Goal: Ask a question

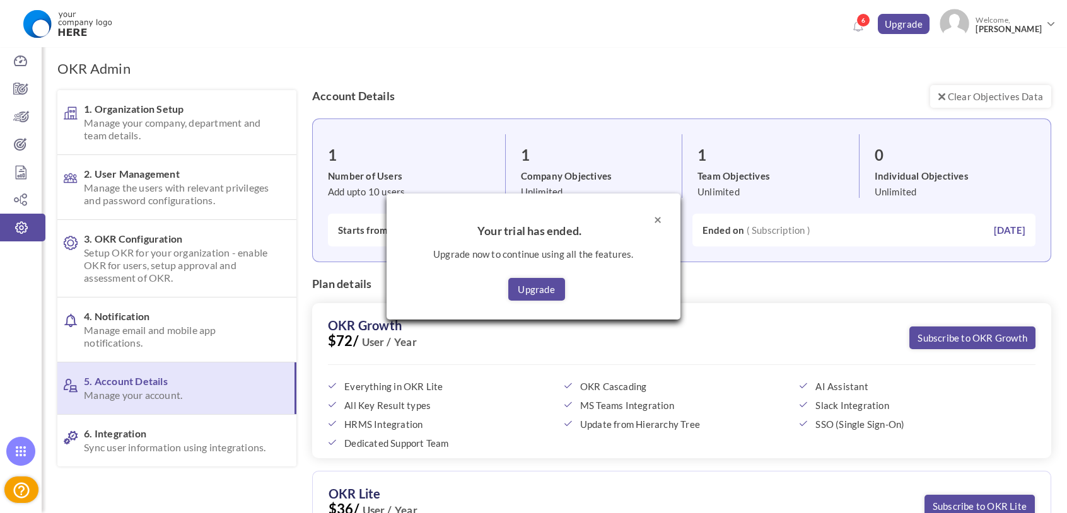
click at [657, 219] on button "×" at bounding box center [658, 219] width 8 height 13
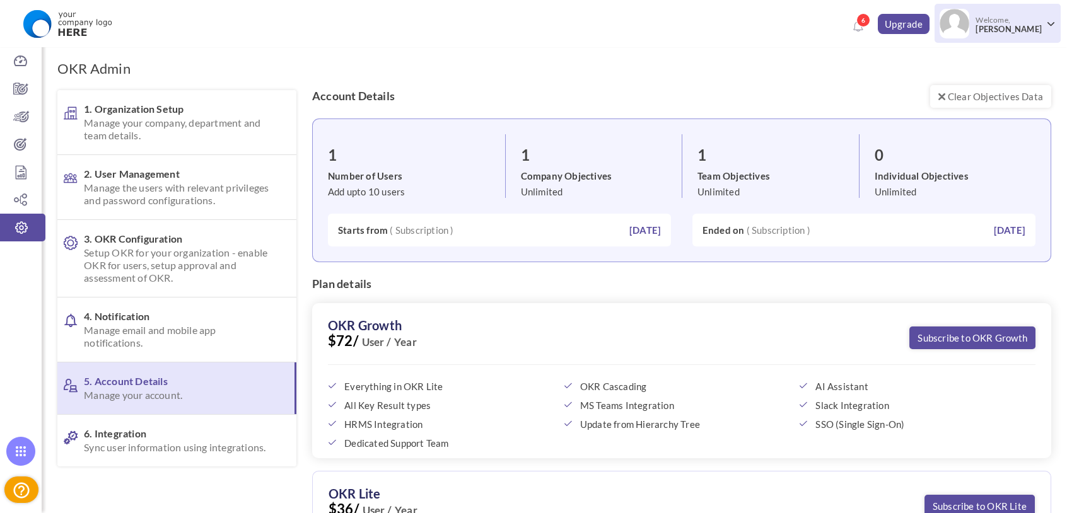
click at [1048, 21] on span at bounding box center [1051, 24] width 7 height 7
click at [1016, 30] on span "[PERSON_NAME]" at bounding box center [1009, 29] width 66 height 9
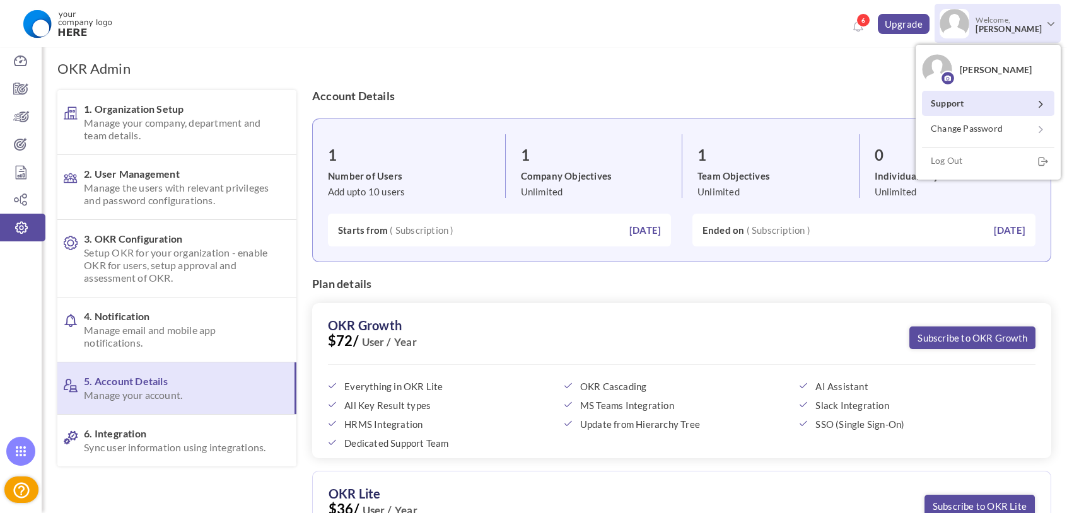
click at [1037, 108] on link "Support" at bounding box center [988, 103] width 132 height 25
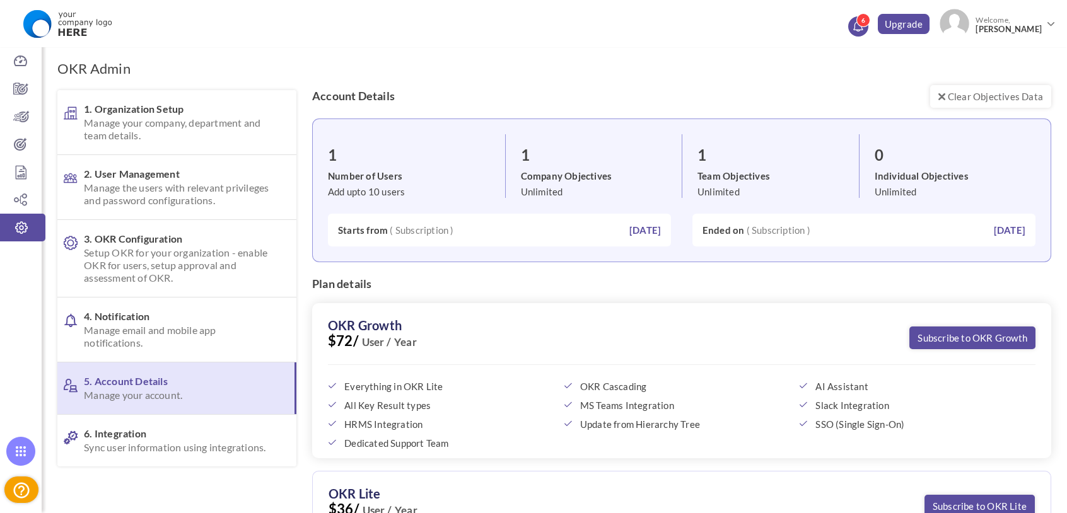
click at [863, 27] on icon at bounding box center [857, 25] width 9 height 10
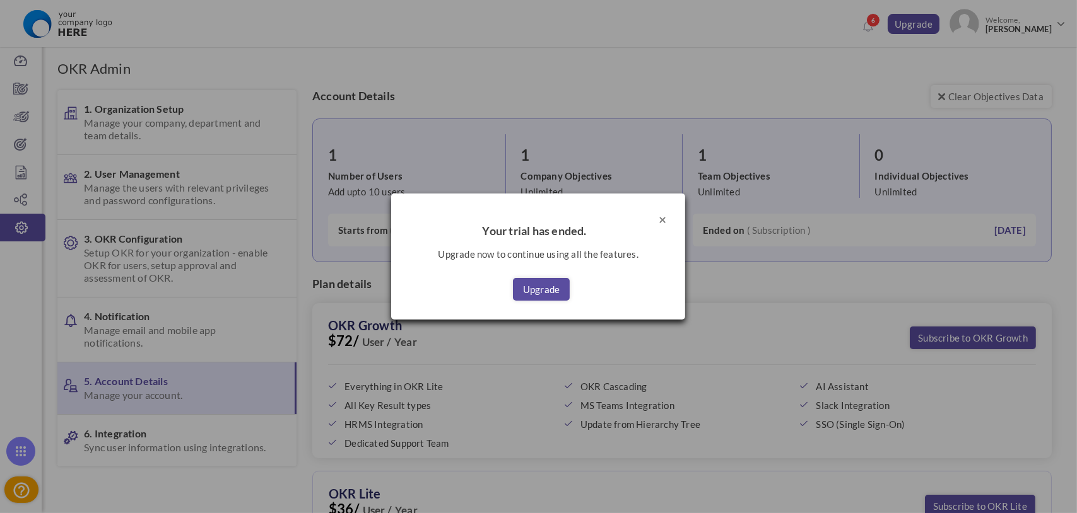
click at [658, 218] on button "×" at bounding box center [662, 219] width 8 height 13
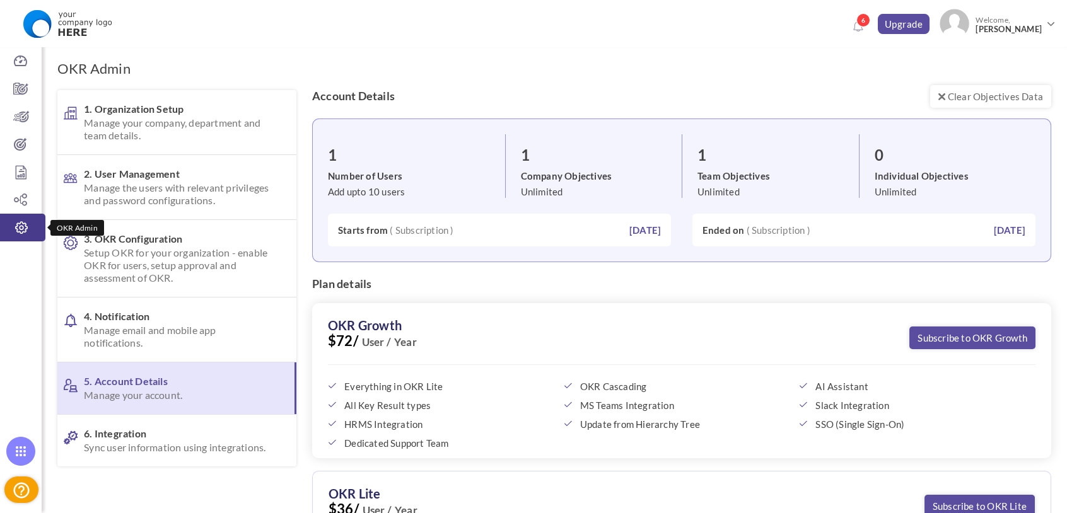
click at [23, 225] on icon at bounding box center [21, 227] width 45 height 13
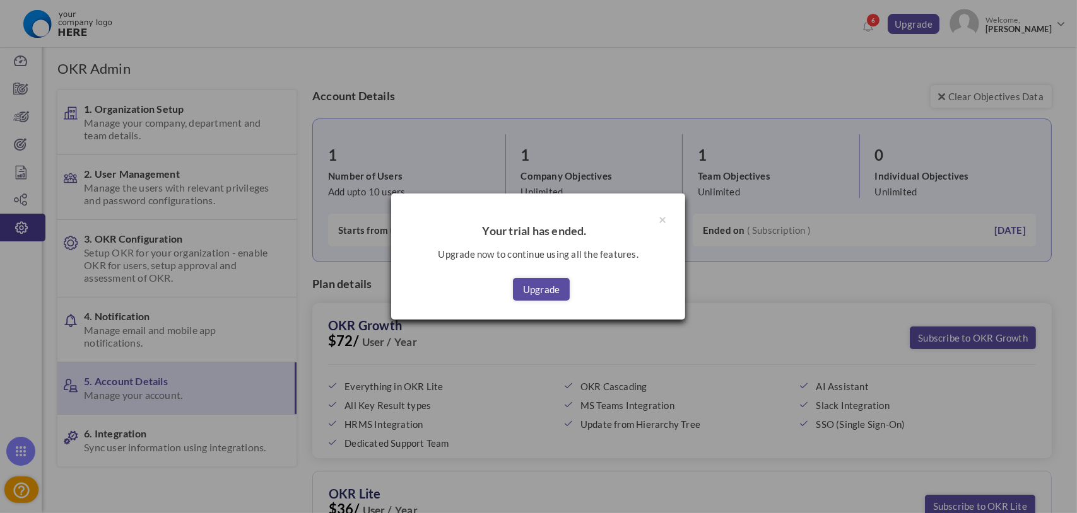
click at [23, 225] on div "× Your trial has ended. Upgrade now to continue using all the features. Upgrade" at bounding box center [538, 256] width 1077 height 513
click at [19, 489] on div "× Your trial has ended. Upgrade now to continue using all the features. Upgrade" at bounding box center [538, 256] width 1077 height 513
click at [663, 219] on button "×" at bounding box center [662, 219] width 8 height 13
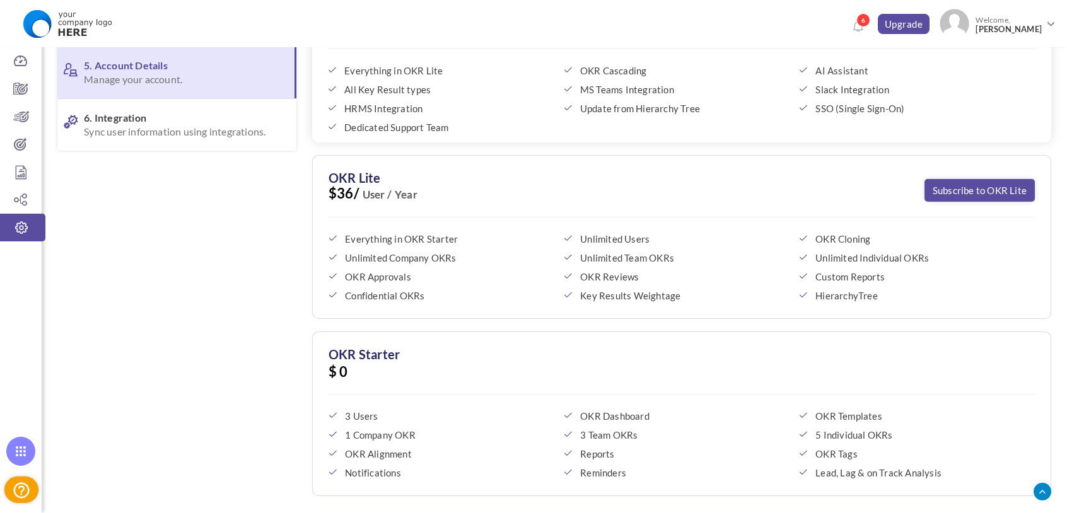
scroll to position [373, 0]
